Goal: Task Accomplishment & Management: Complete application form

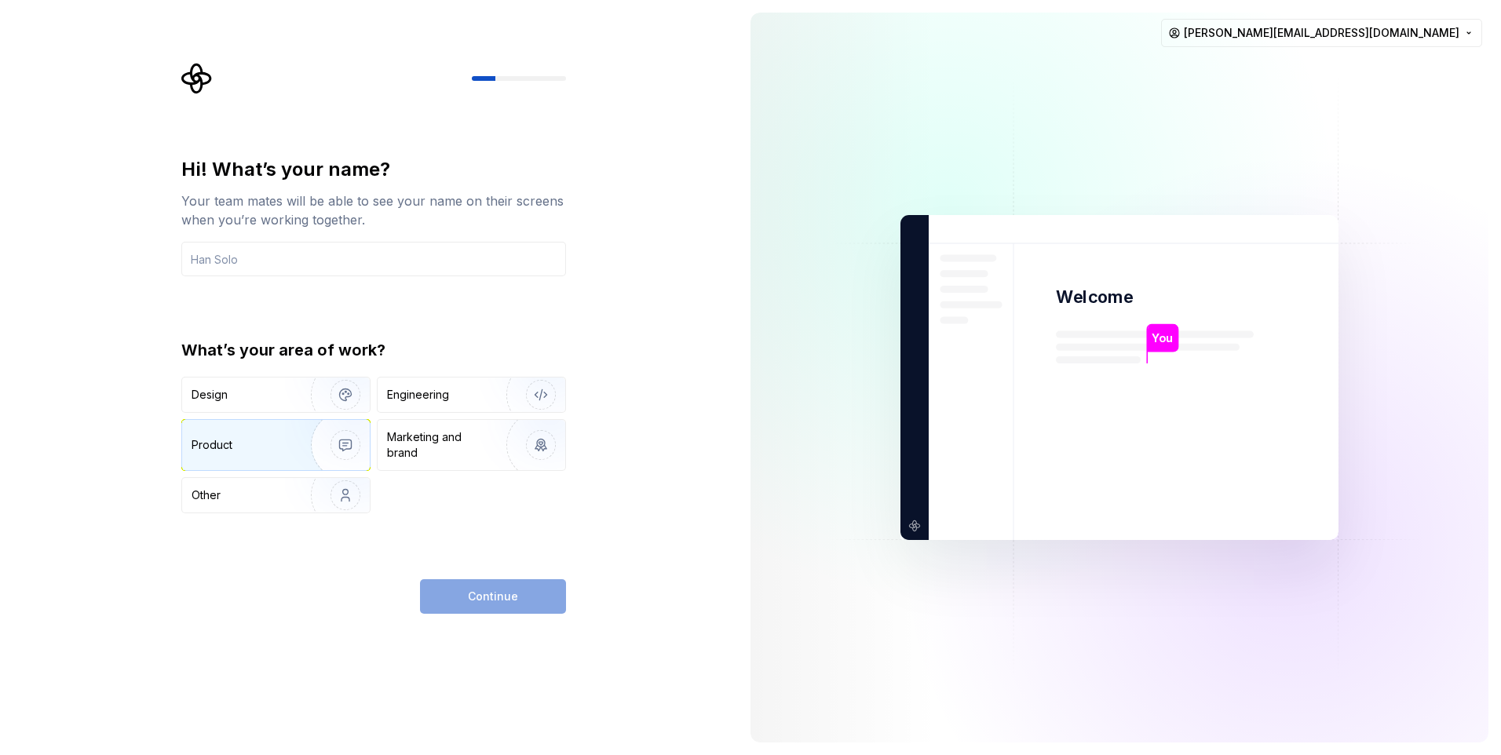
click at [260, 440] on div "Product" at bounding box center [244, 445] width 104 height 16
click at [408, 391] on div "Engineering" at bounding box center [418, 395] width 62 height 16
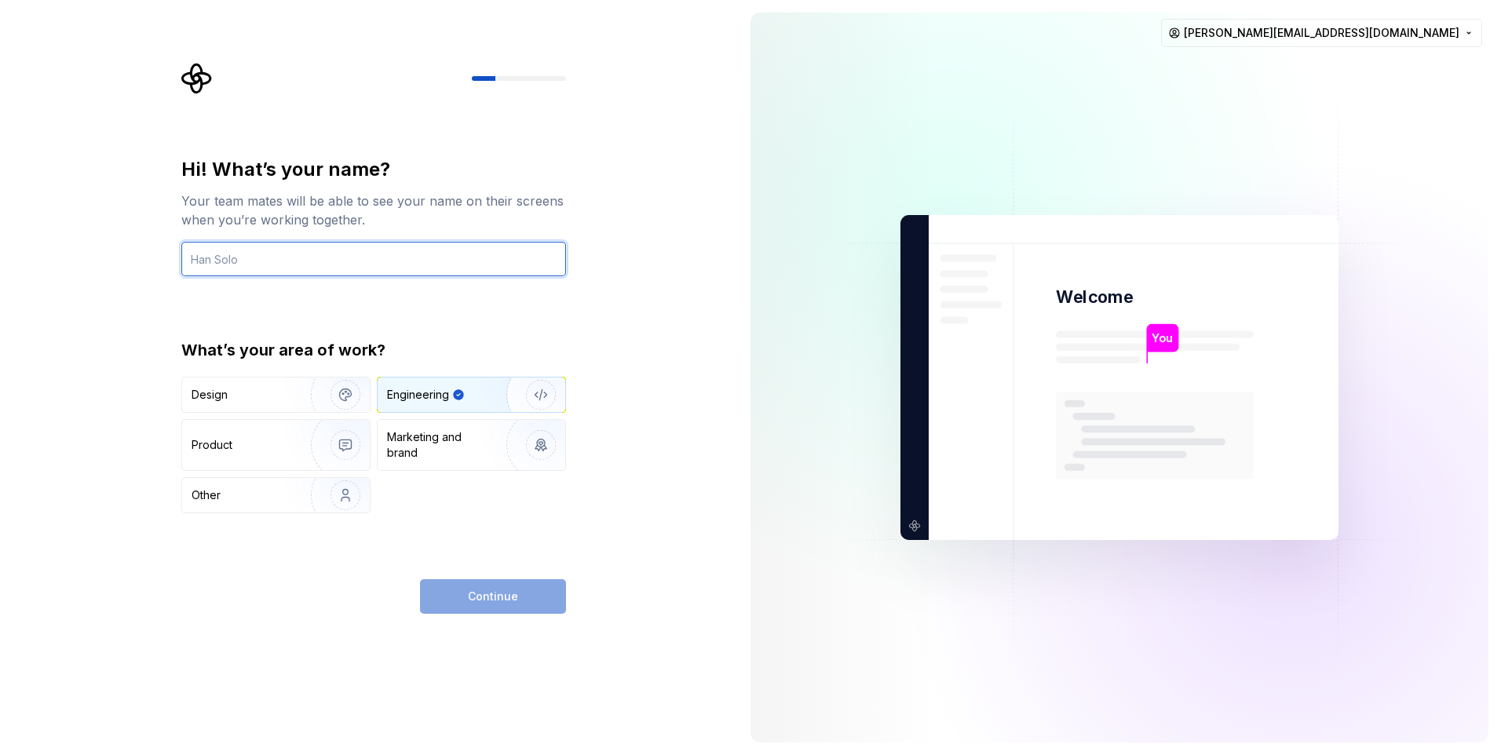
click at [340, 246] on input "text" at bounding box center [373, 259] width 385 height 35
type input "N"
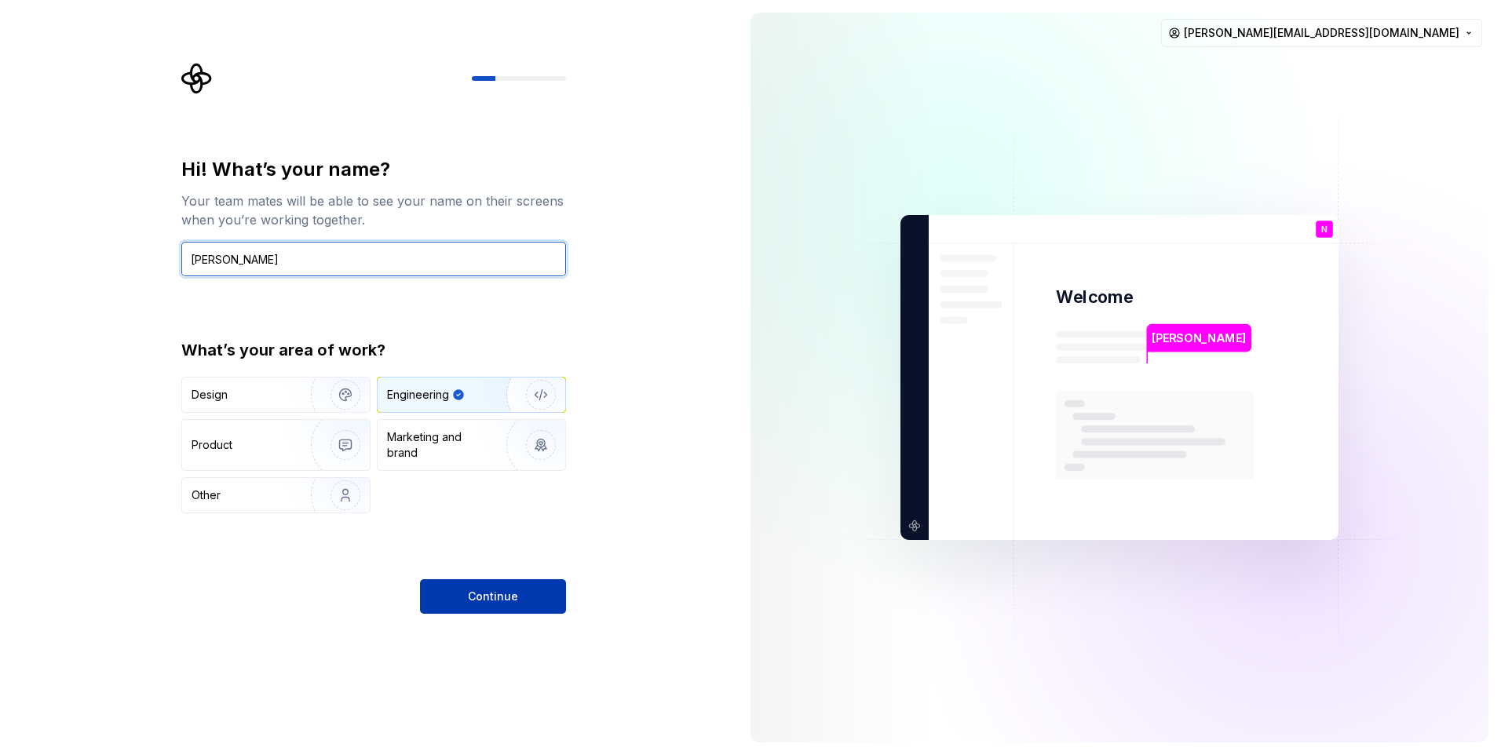
type input "[PERSON_NAME]"
click at [477, 593] on span "Continue" at bounding box center [493, 597] width 50 height 16
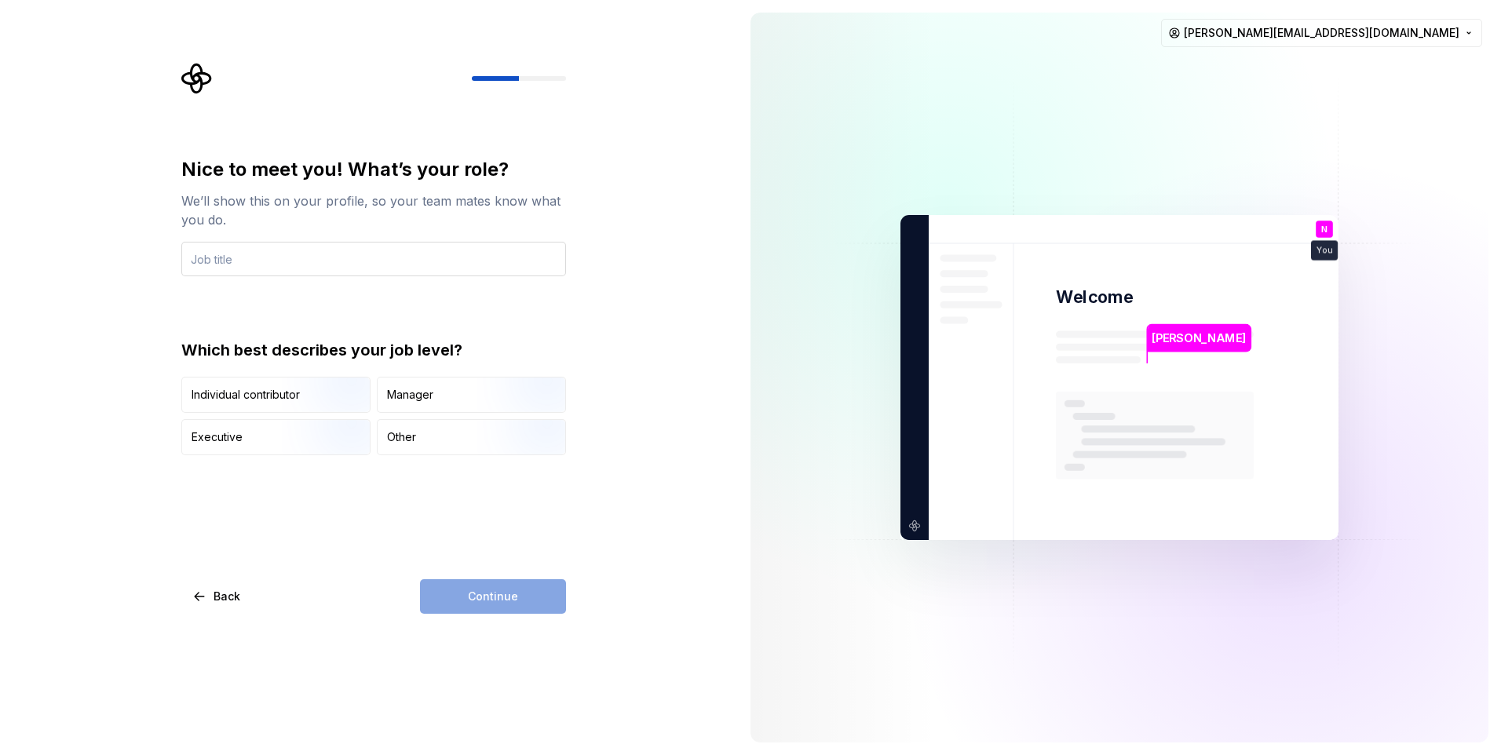
click at [339, 266] on input "text" at bounding box center [373, 259] width 385 height 35
click at [343, 406] on img "button" at bounding box center [332, 414] width 101 height 105
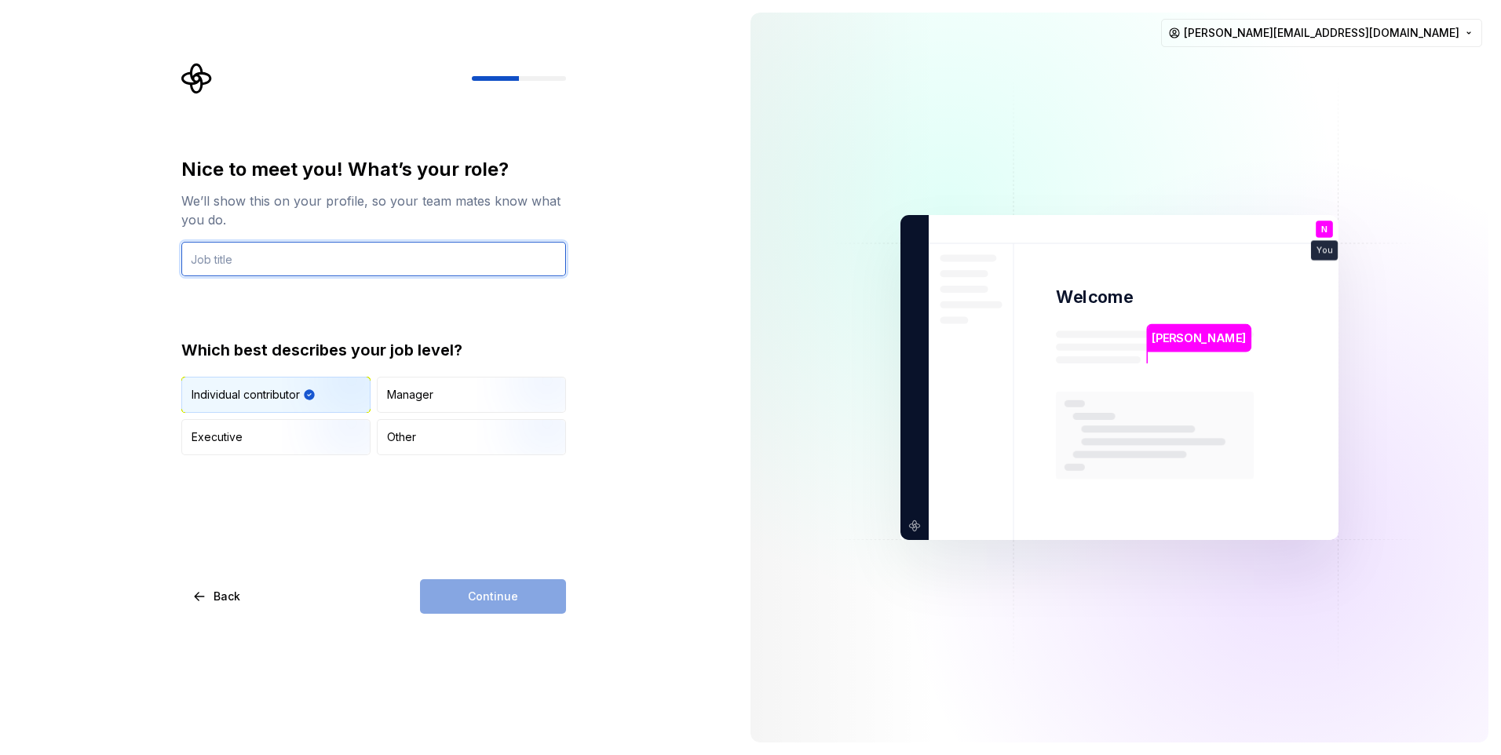
click at [358, 254] on input "text" at bounding box center [373, 259] width 385 height 35
type input "Developer"
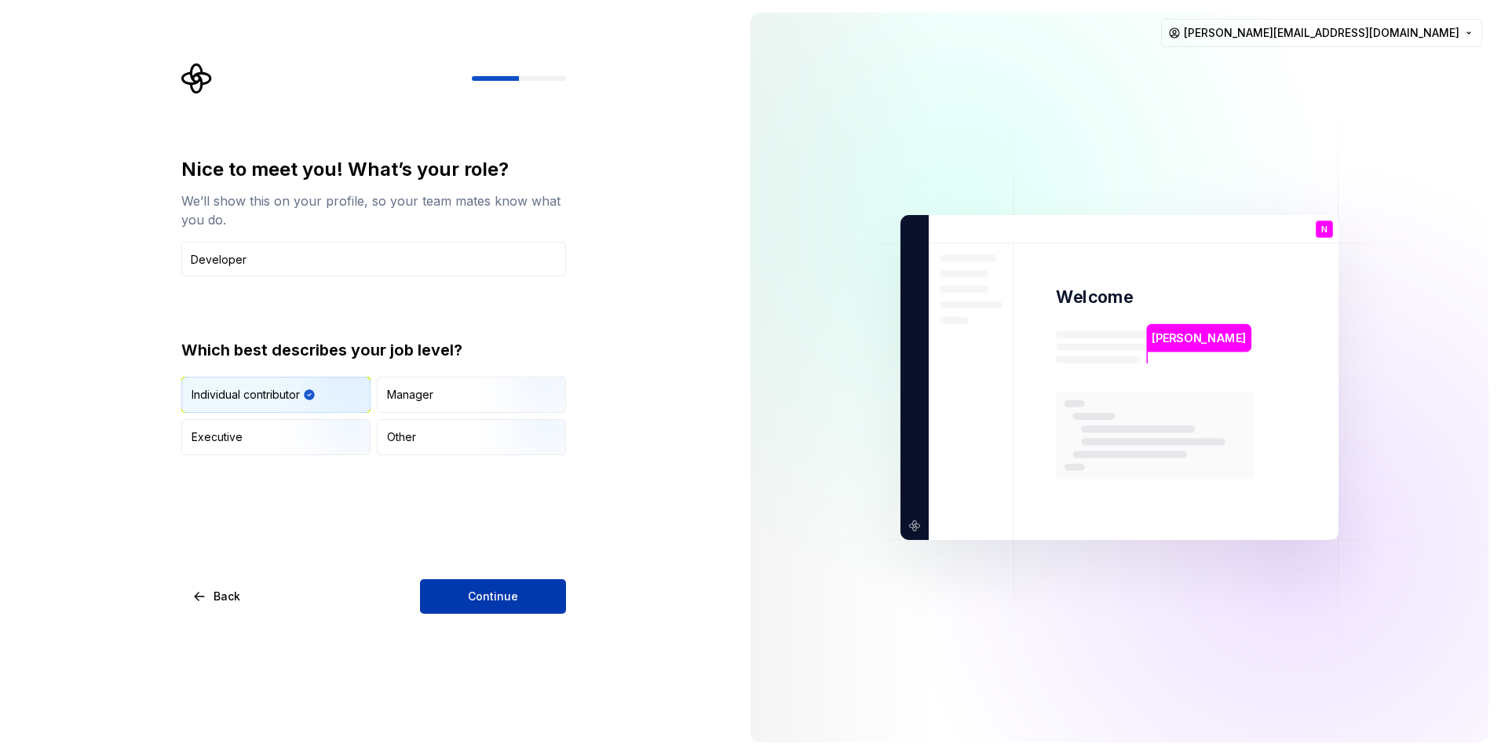
click at [491, 587] on button "Continue" at bounding box center [493, 596] width 146 height 35
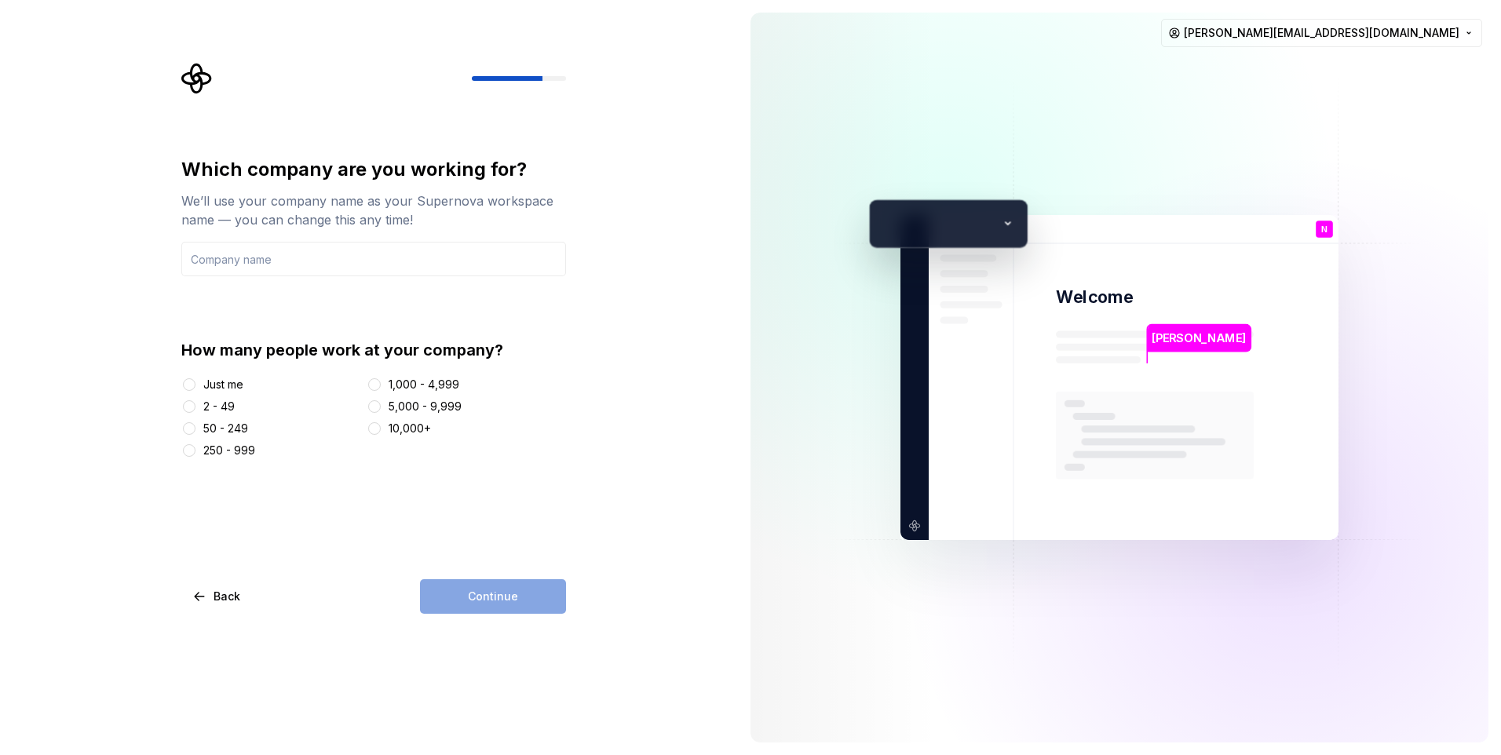
click at [203, 404] on div "2 - 49" at bounding box center [218, 407] width 31 height 16
click at [196, 404] on button "2 - 49" at bounding box center [189, 406] width 13 height 13
click at [367, 265] on input "text" at bounding box center [373, 259] width 385 height 35
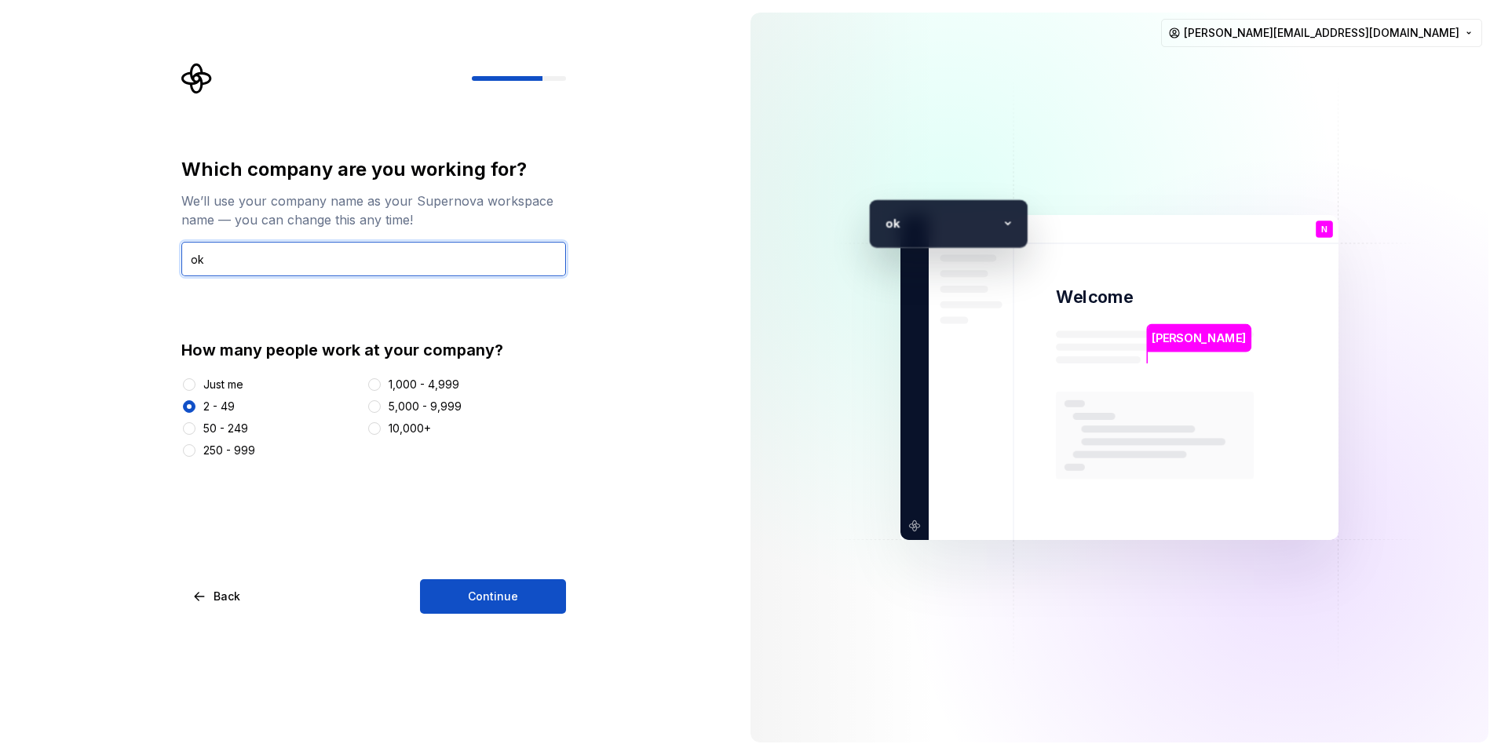
type input "o"
type input "EoxysIT"
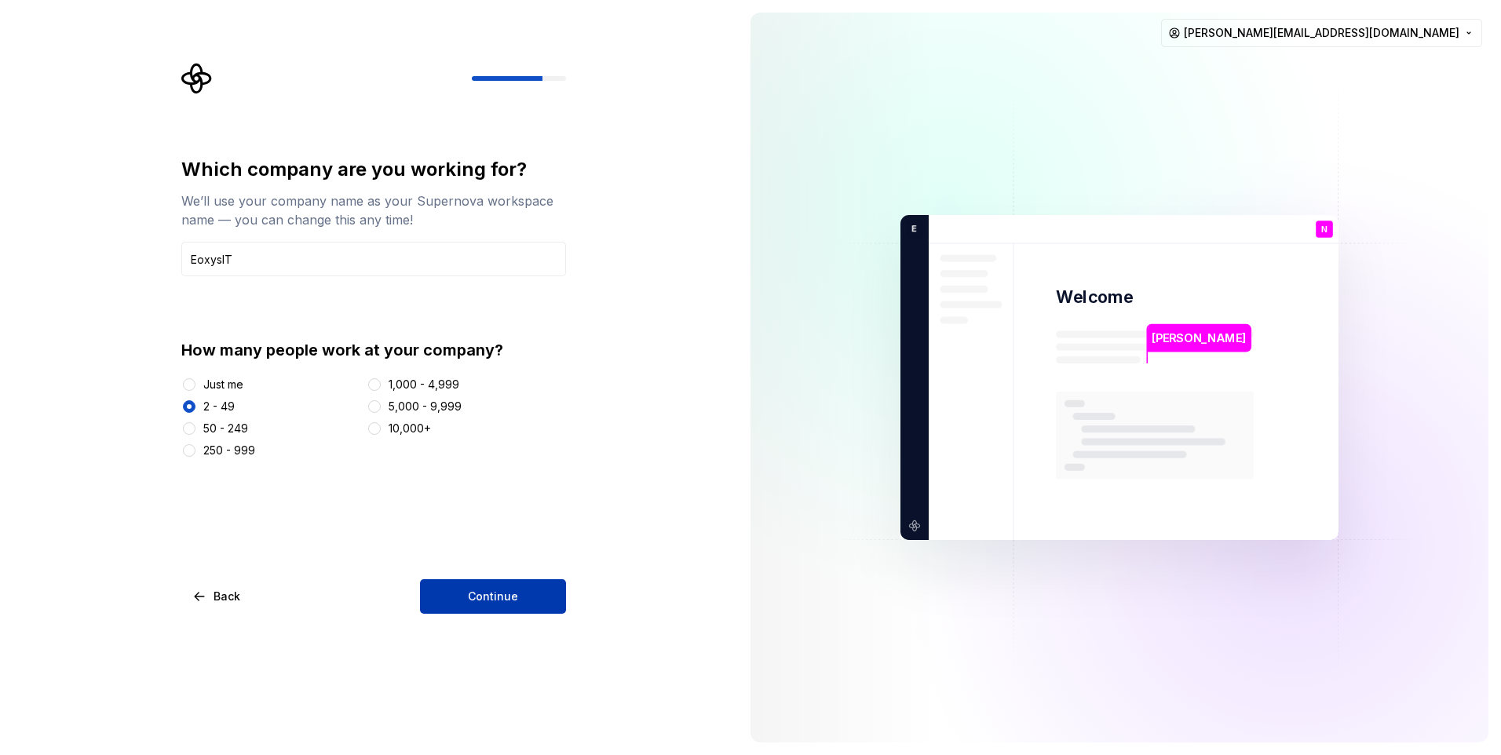
click at [430, 597] on button "Continue" at bounding box center [493, 596] width 146 height 35
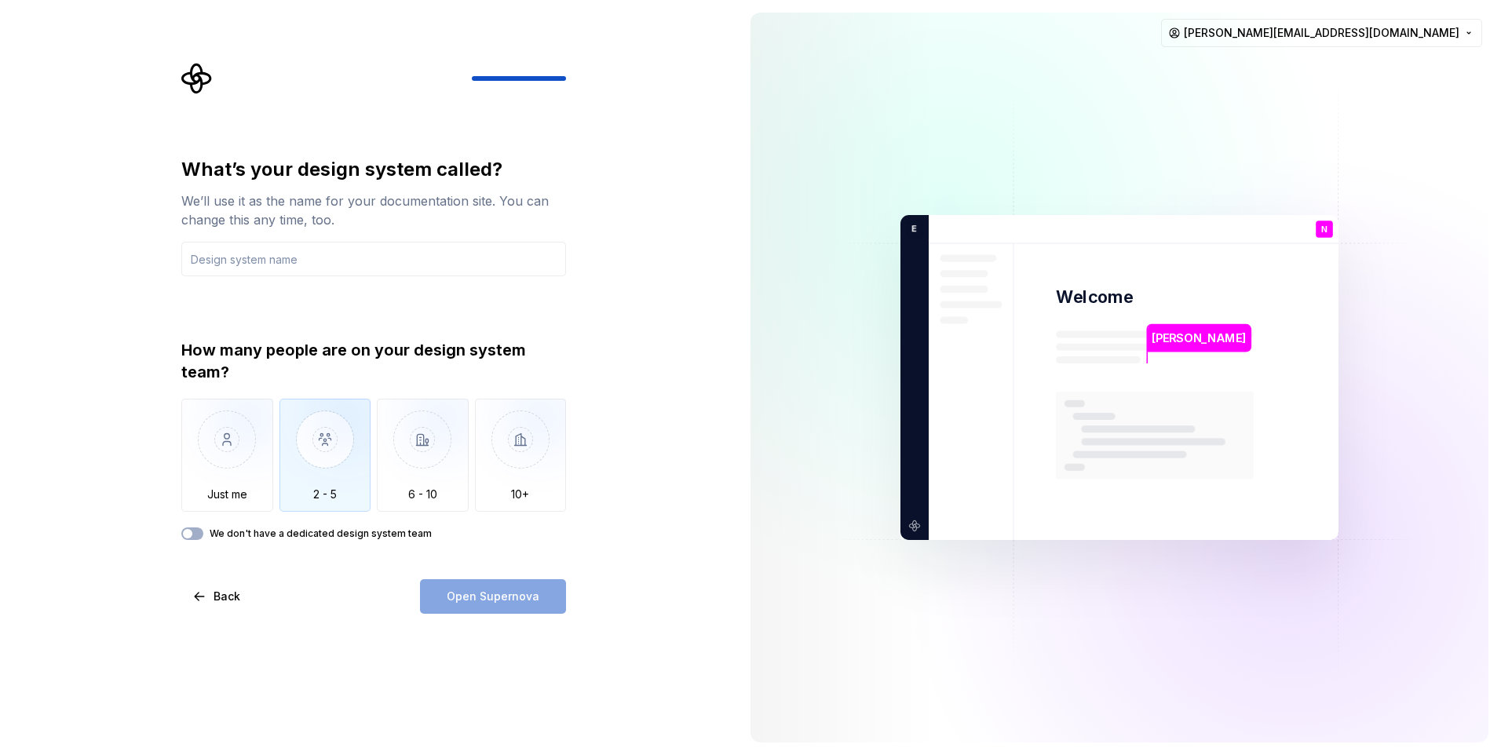
click at [342, 492] on img "button" at bounding box center [326, 451] width 92 height 105
click at [374, 254] on input "text" at bounding box center [373, 259] width 385 height 35
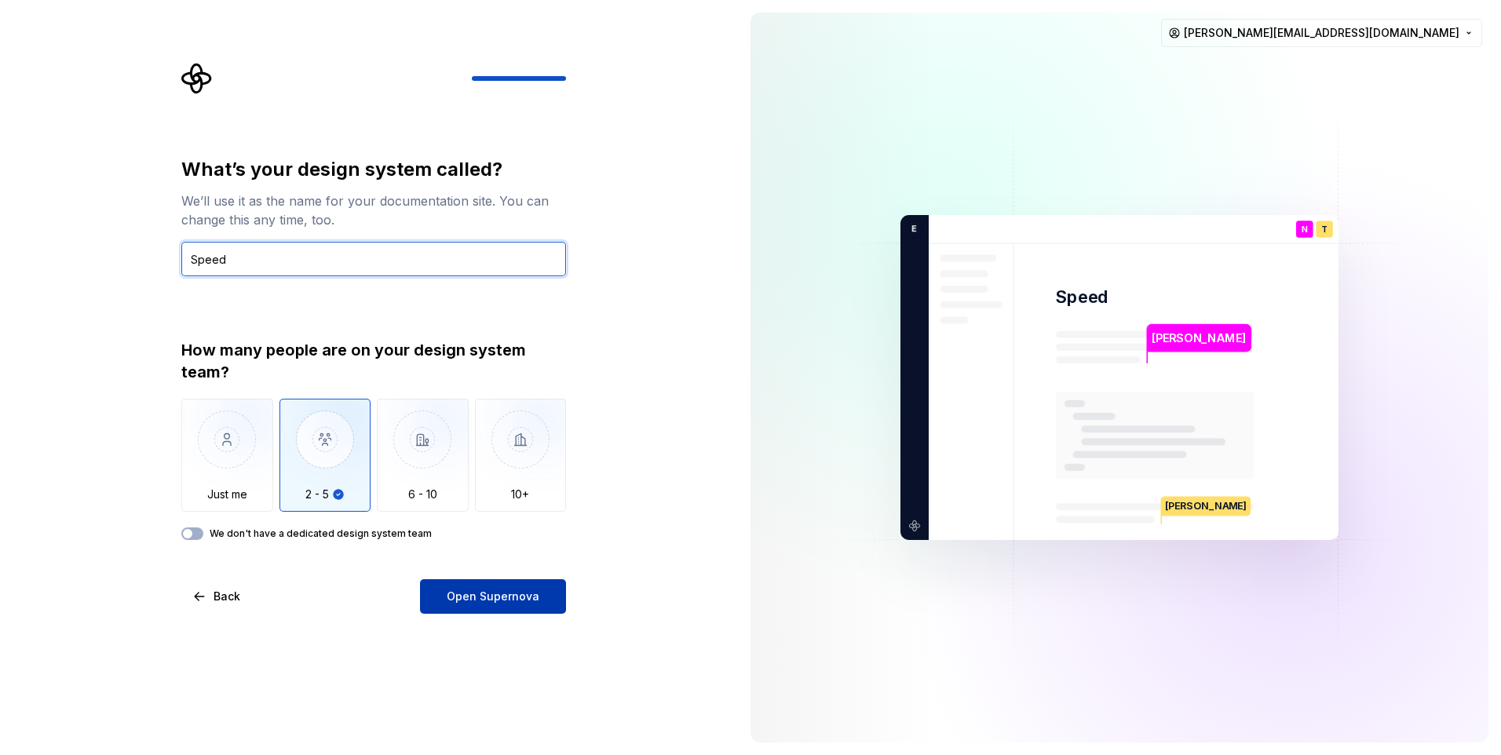
type input "Speed"
click at [517, 605] on button "Open Supernova" at bounding box center [493, 596] width 146 height 35
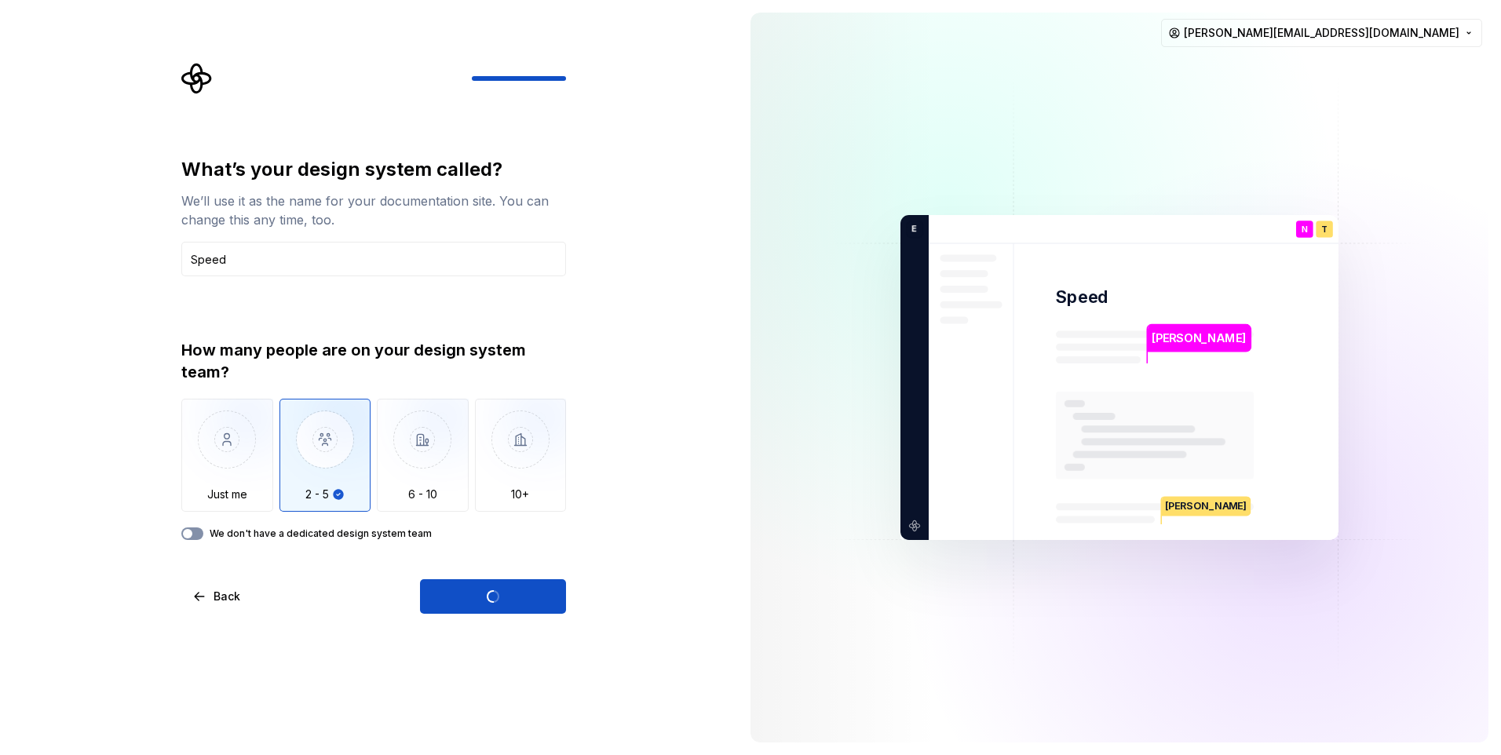
click at [187, 535] on span "button" at bounding box center [187, 533] width 9 height 9
click at [196, 529] on button "We don't have a dedicated design system team" at bounding box center [192, 534] width 22 height 13
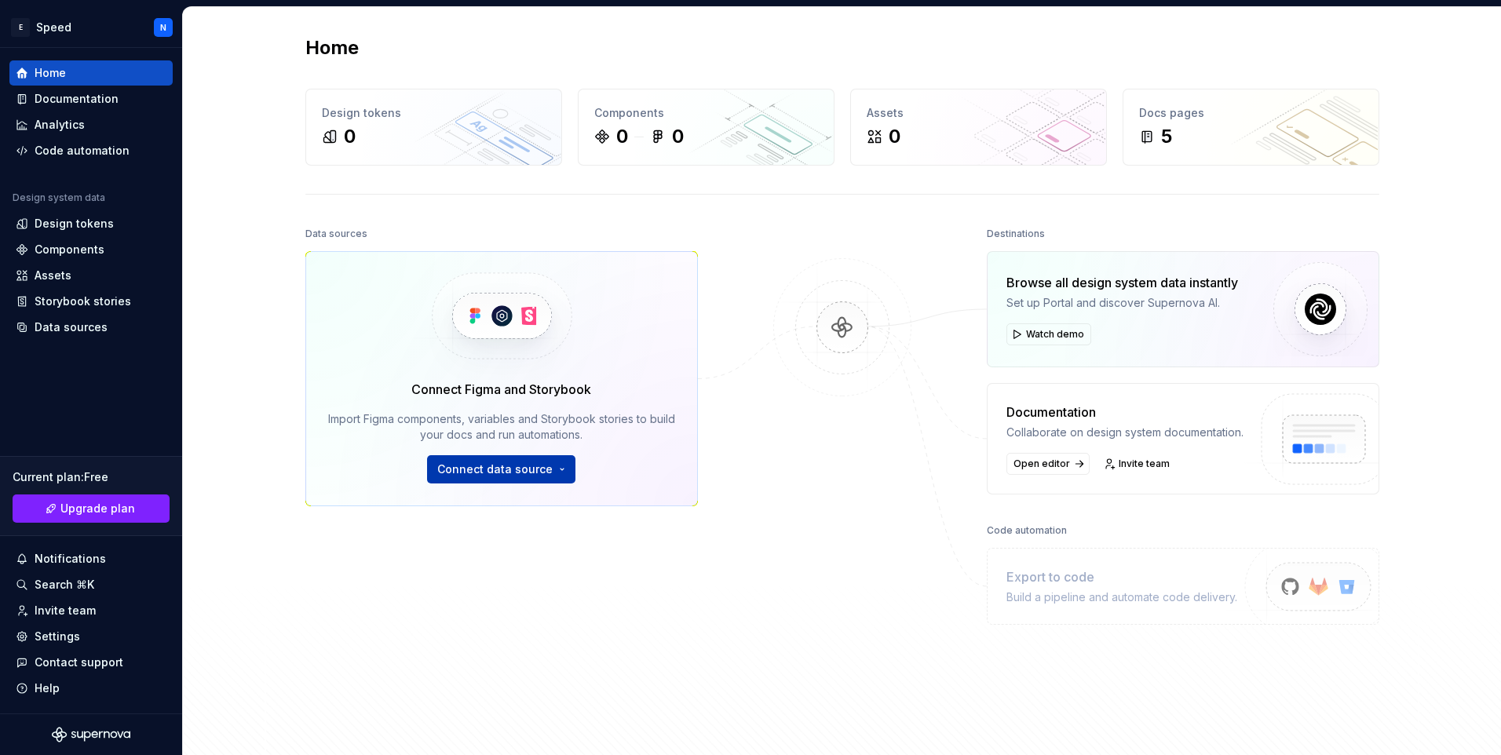
click at [523, 466] on span "Connect data source" at bounding box center [494, 470] width 115 height 16
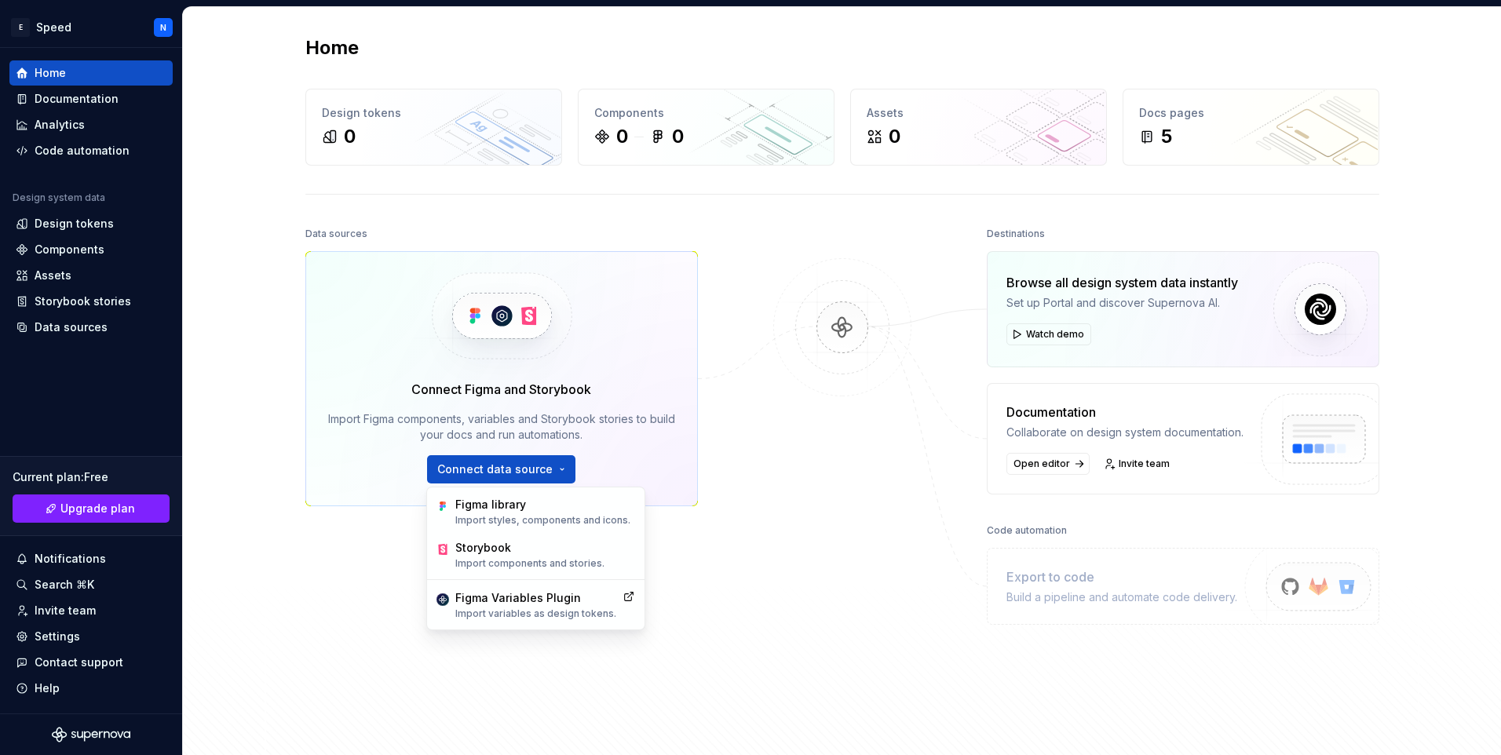
click at [813, 411] on img at bounding box center [842, 343] width 152 height 170
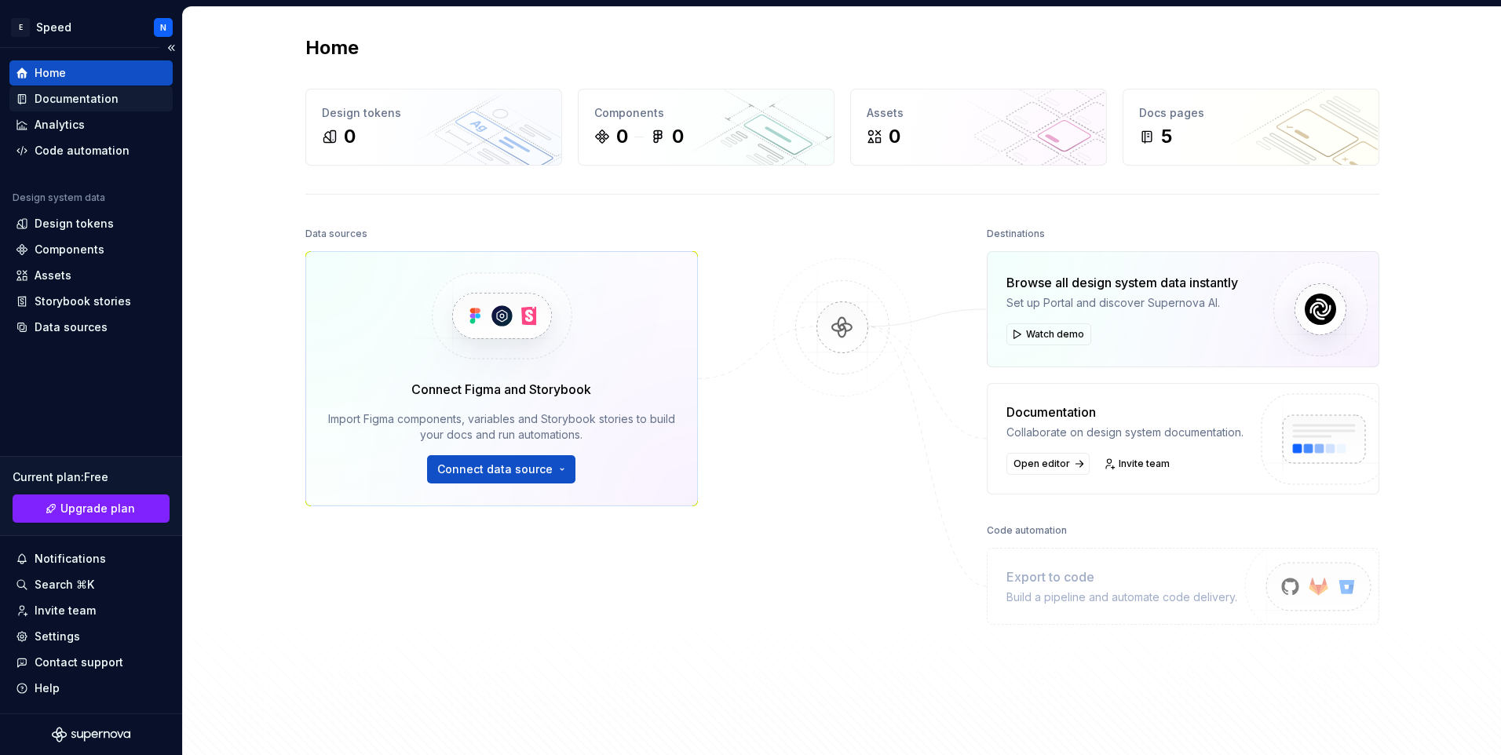
click at [110, 104] on div "Documentation" at bounding box center [77, 99] width 84 height 16
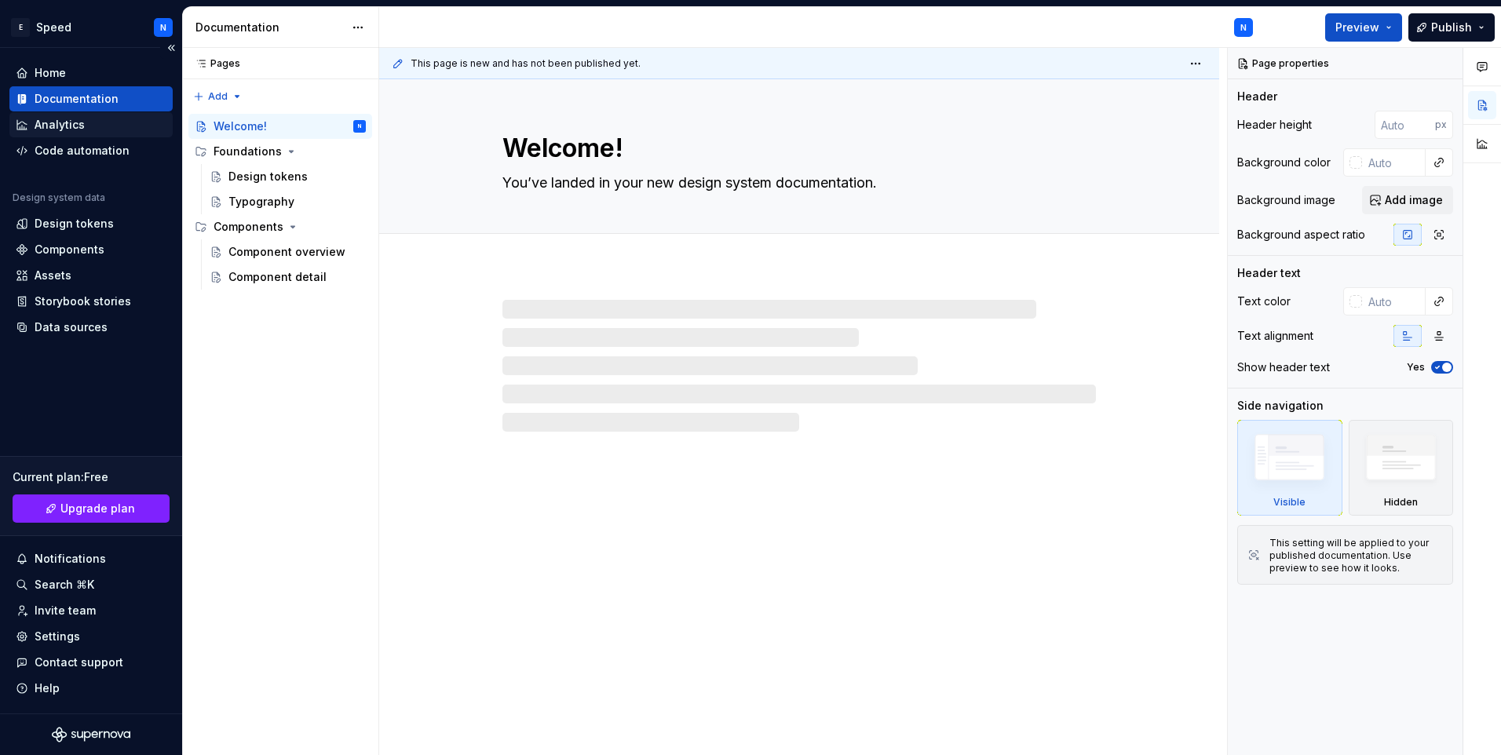
click at [95, 126] on div "Analytics" at bounding box center [91, 125] width 151 height 16
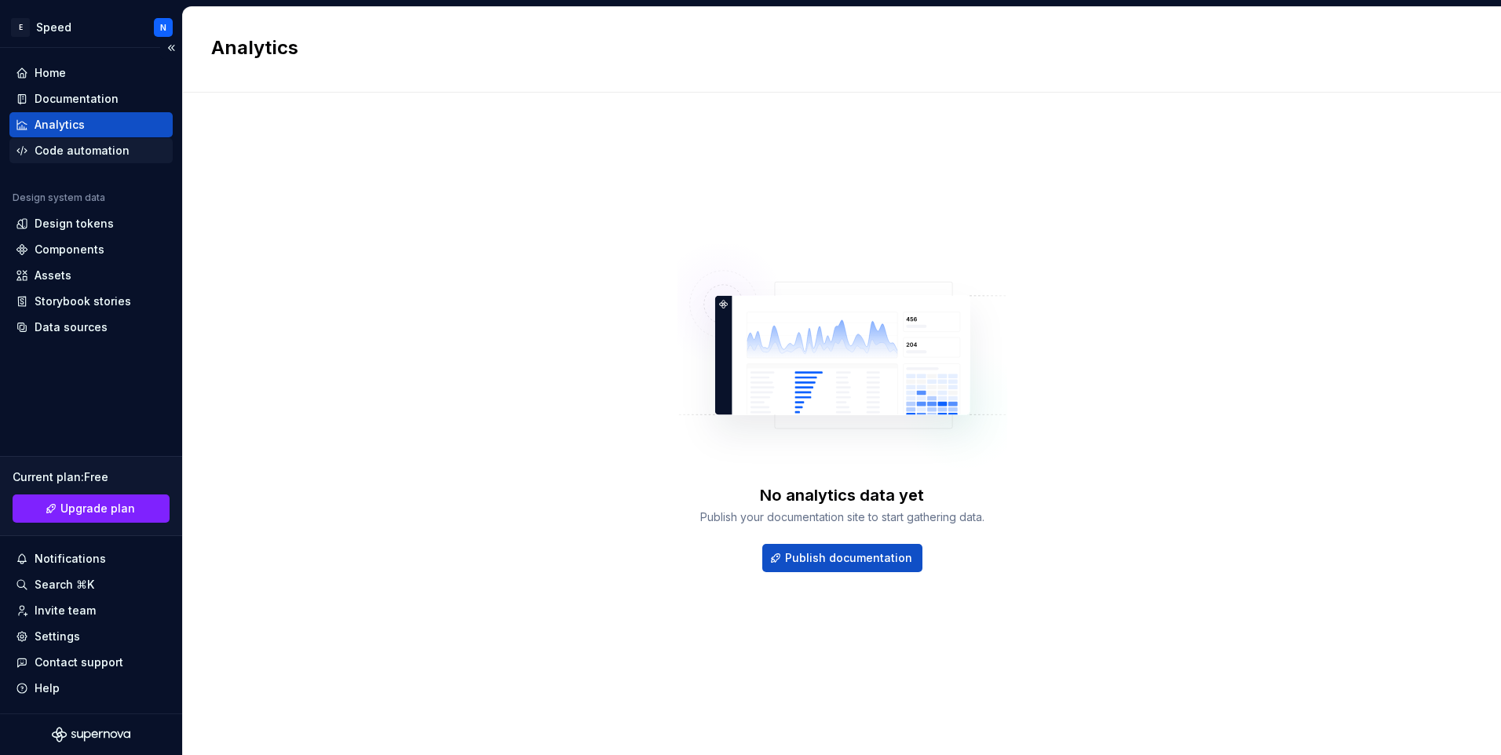
click at [99, 154] on div "Code automation" at bounding box center [82, 151] width 95 height 16
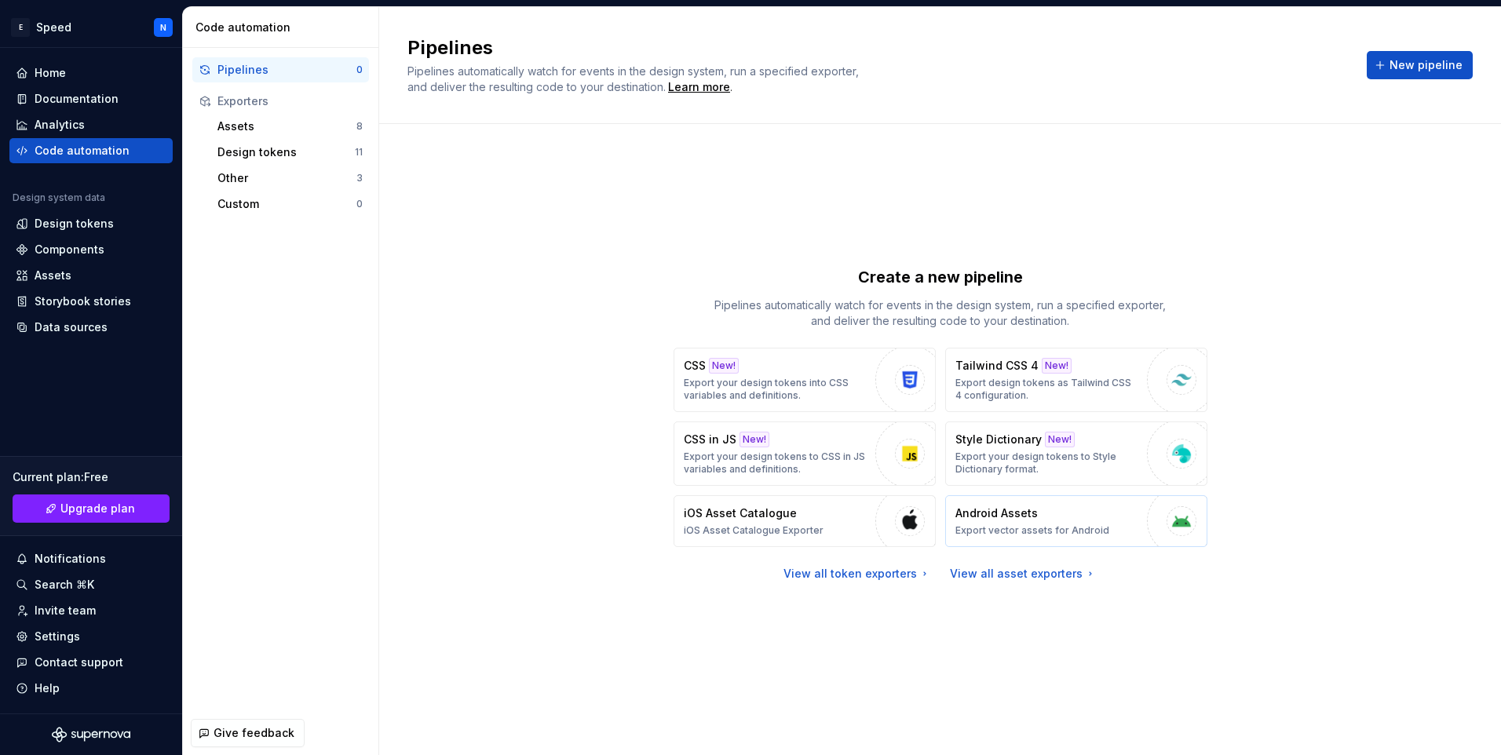
click at [1015, 539] on button "Android Assets Export vector assets for Android" at bounding box center [1076, 521] width 262 height 52
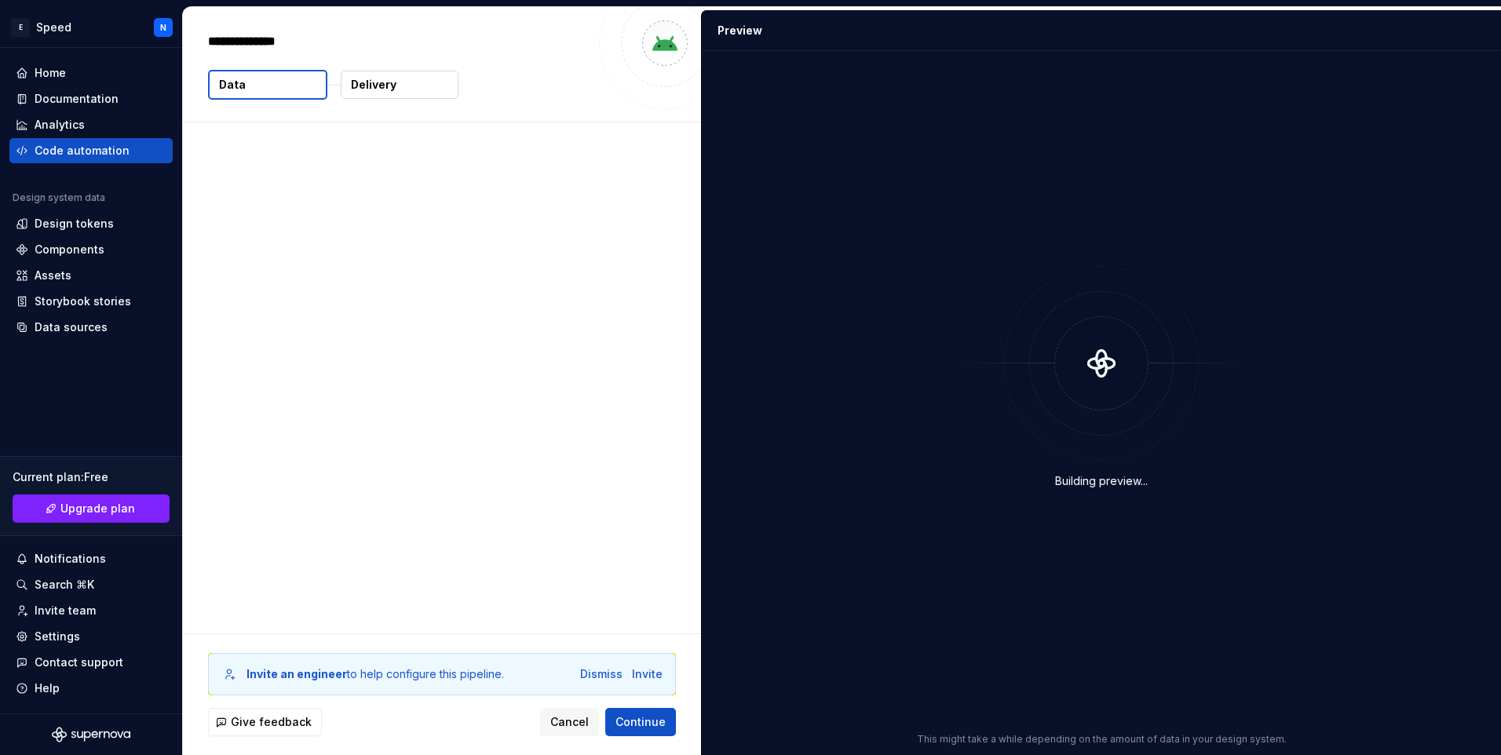
type textarea "*"
